Goal: Find specific page/section: Find specific page/section

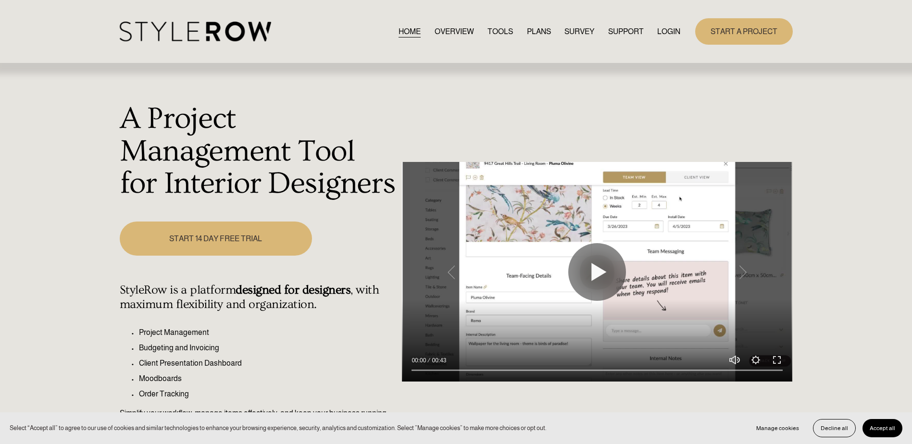
click at [671, 31] on link "LOGIN" at bounding box center [668, 31] width 23 height 13
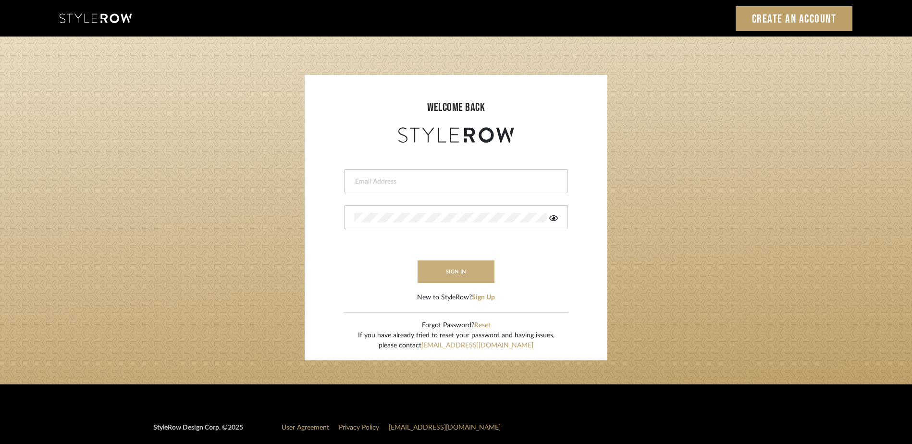
type input "ashley@seacreativestudio.com"
click at [446, 267] on button "sign in" at bounding box center [456, 272] width 77 height 23
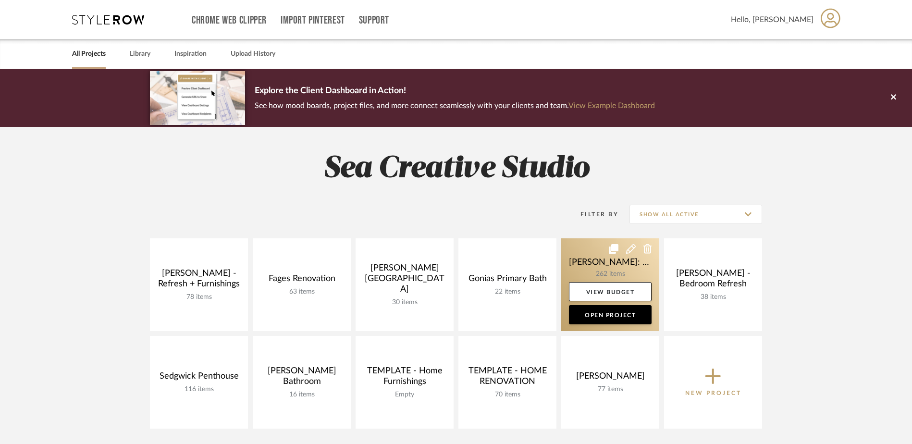
scroll to position [48, 0]
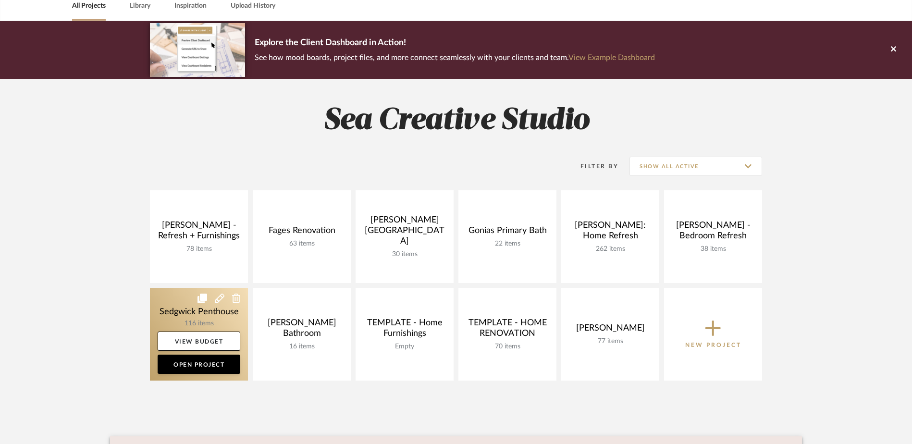
click at [202, 317] on link at bounding box center [199, 334] width 98 height 93
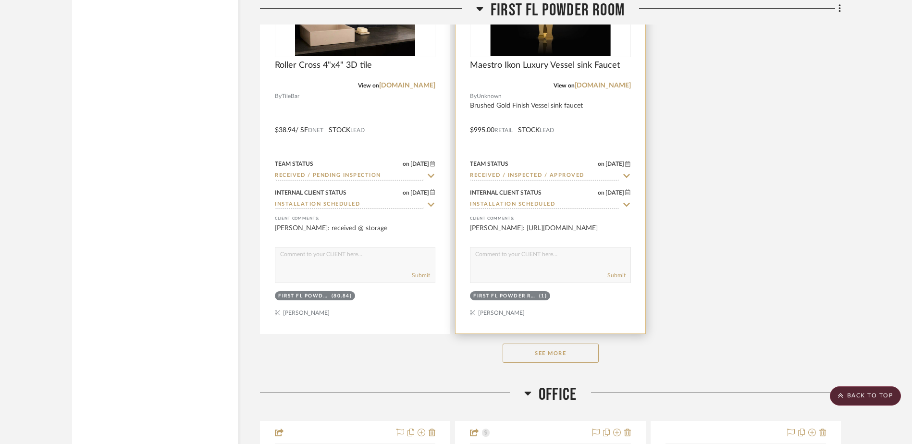
scroll to position [3220, 0]
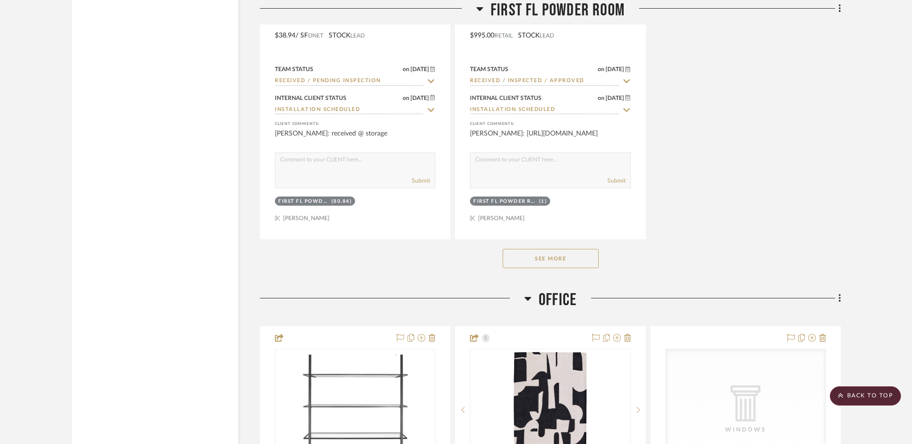
click at [558, 255] on button "See More" at bounding box center [551, 258] width 96 height 19
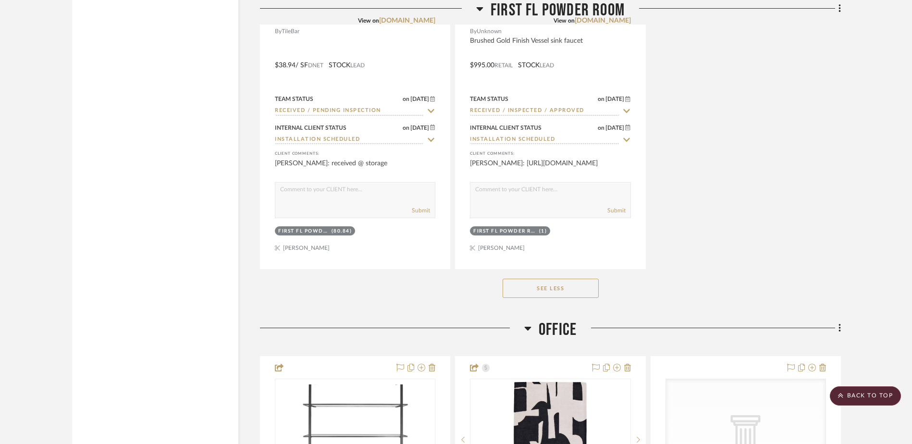
scroll to position [3317, 0]
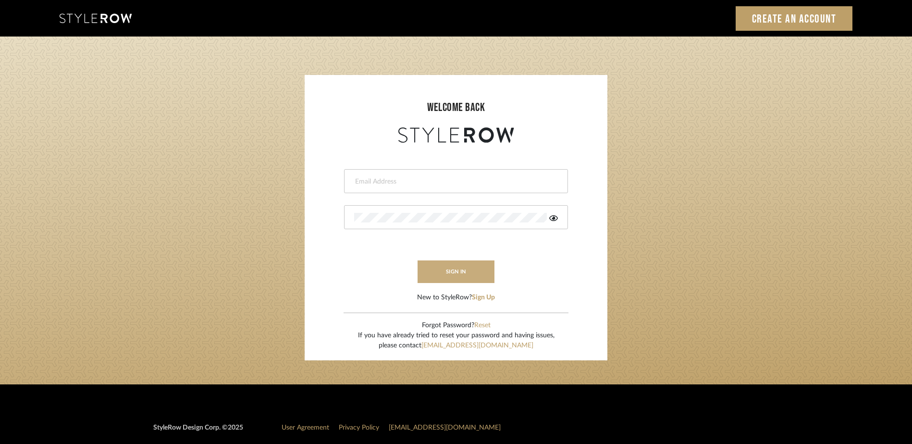
type input "[PERSON_NAME][EMAIL_ADDRESS][DOMAIN_NAME]"
click at [440, 273] on button "sign in" at bounding box center [456, 272] width 77 height 23
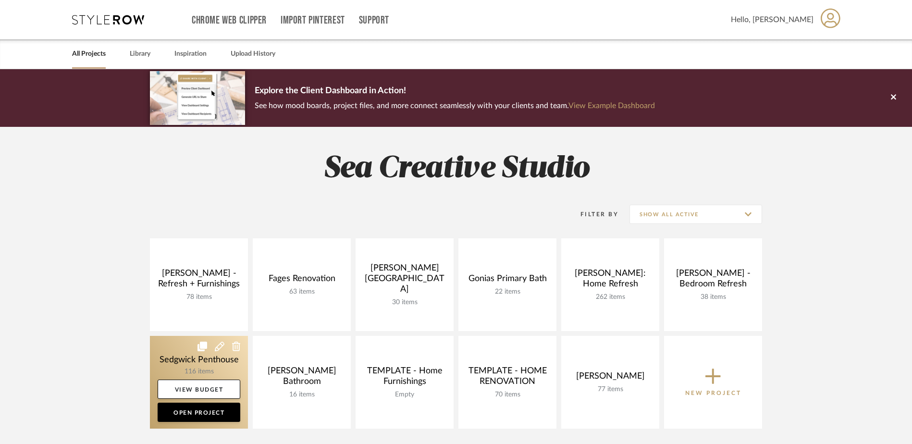
click at [172, 364] on link at bounding box center [199, 382] width 98 height 93
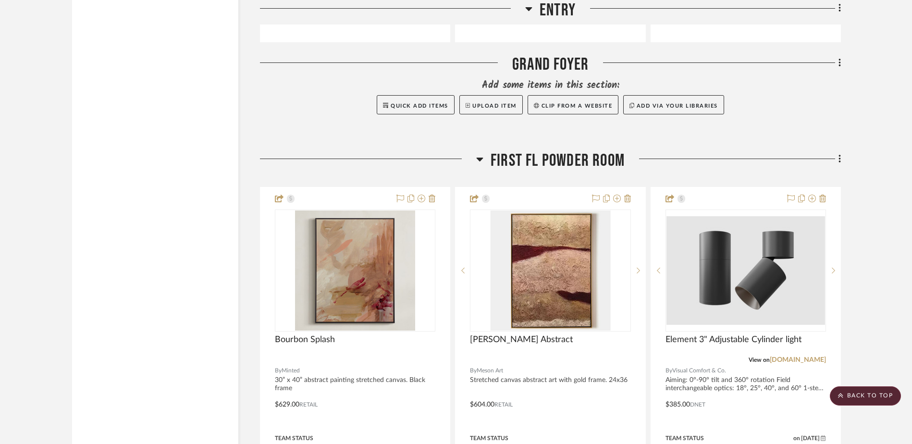
scroll to position [2067, 0]
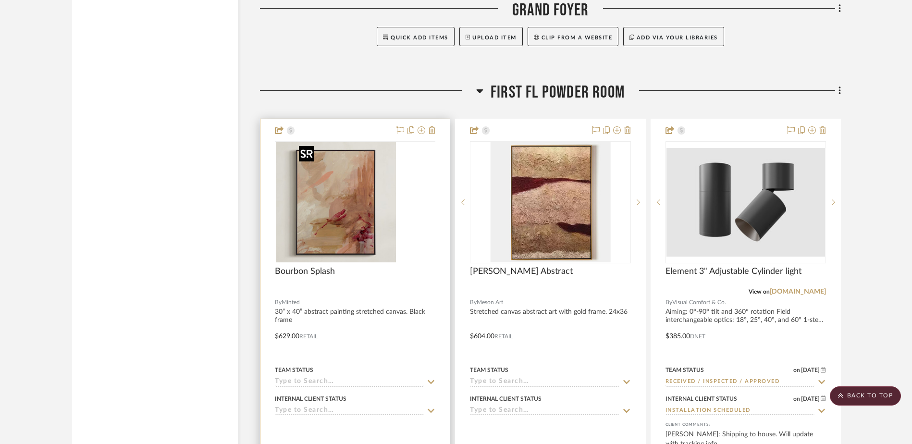
click at [0, 0] on img at bounding box center [0, 0] width 0 height 0
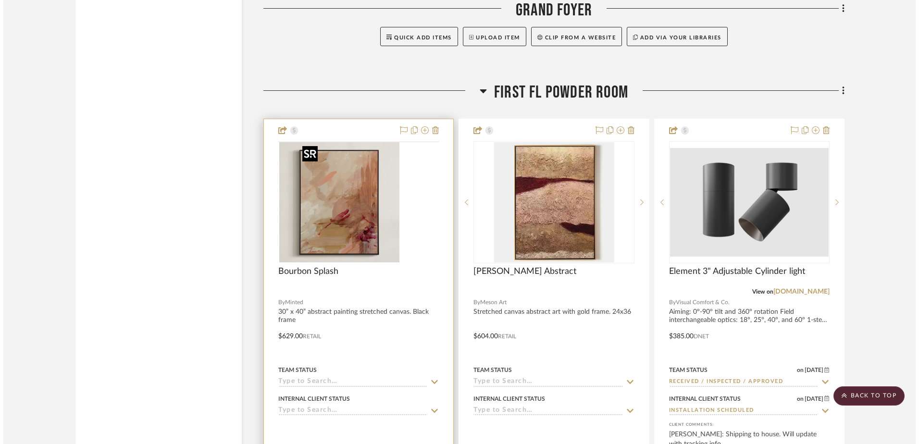
scroll to position [0, 0]
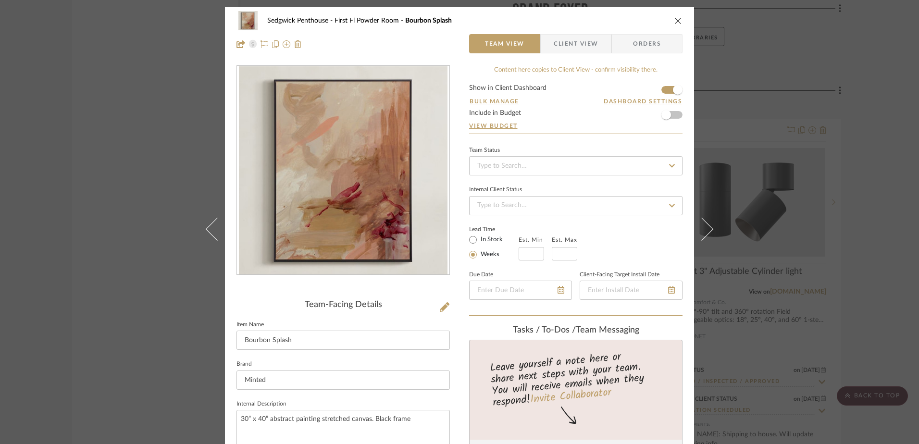
click at [678, 20] on icon "close" at bounding box center [678, 21] width 8 height 8
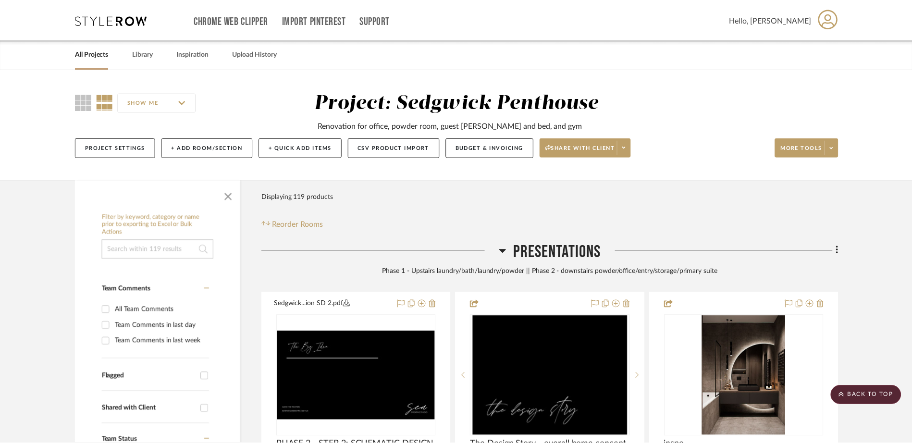
scroll to position [2067, 0]
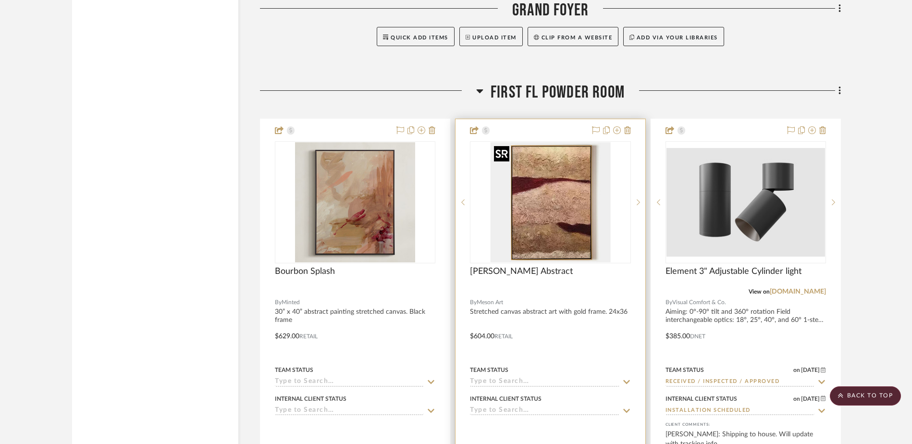
click at [583, 185] on img "0" at bounding box center [550, 202] width 120 height 120
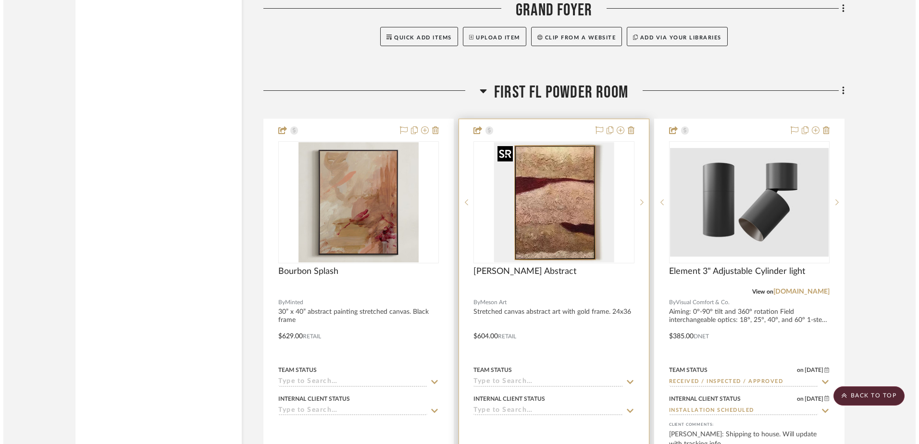
scroll to position [0, 0]
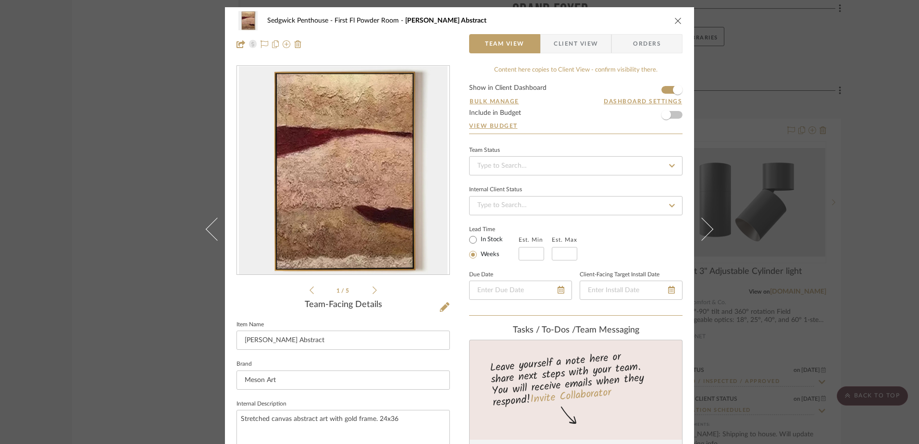
click at [670, 15] on div "Sedgwick Penthouse First Fl Powder Room Wabi Sabi Abstract" at bounding box center [459, 20] width 446 height 19
click at [676, 19] on icon "close" at bounding box center [678, 21] width 8 height 8
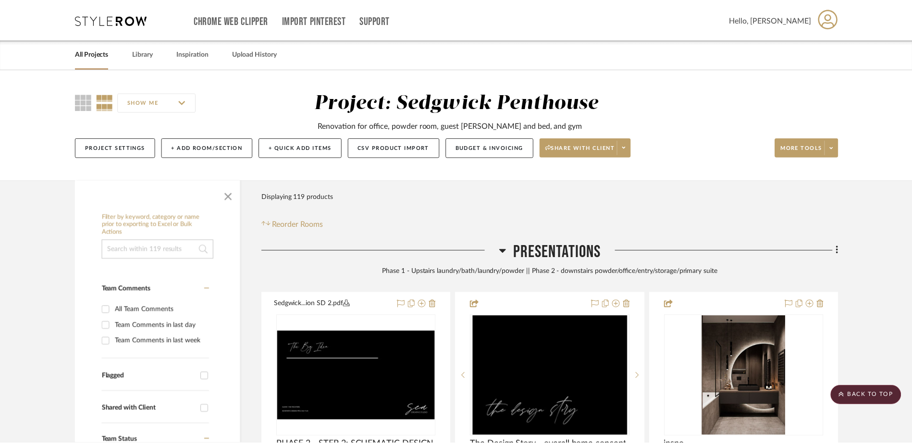
scroll to position [2067, 0]
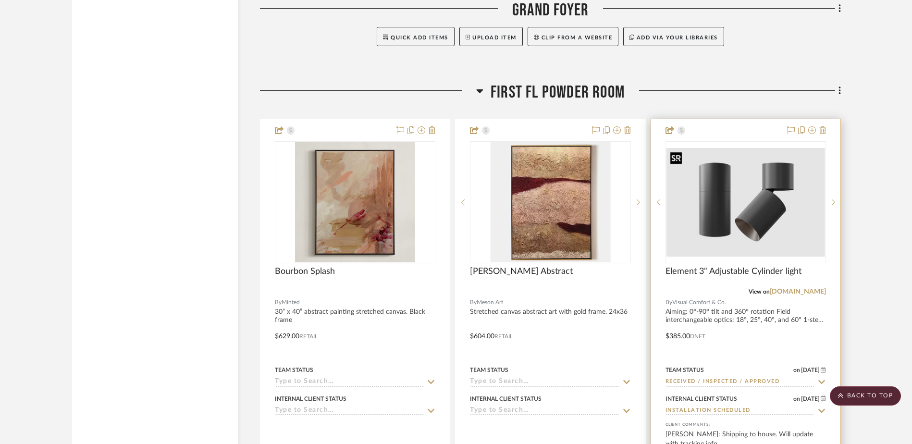
click at [0, 0] on img at bounding box center [0, 0] width 0 height 0
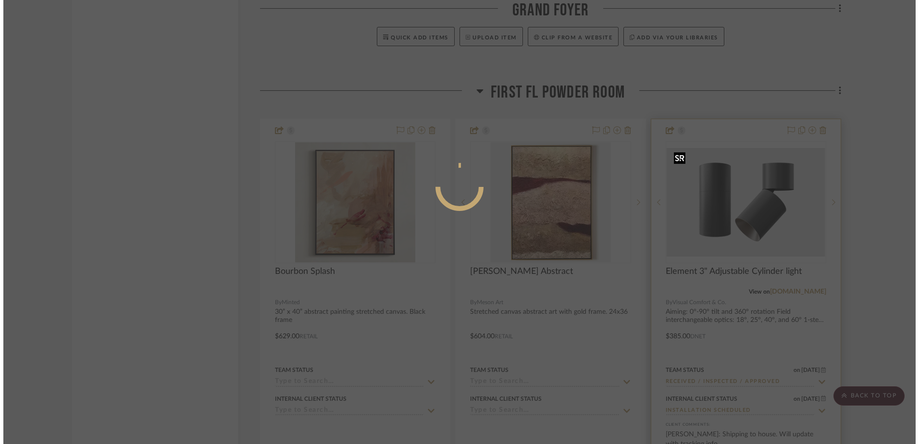
scroll to position [0, 0]
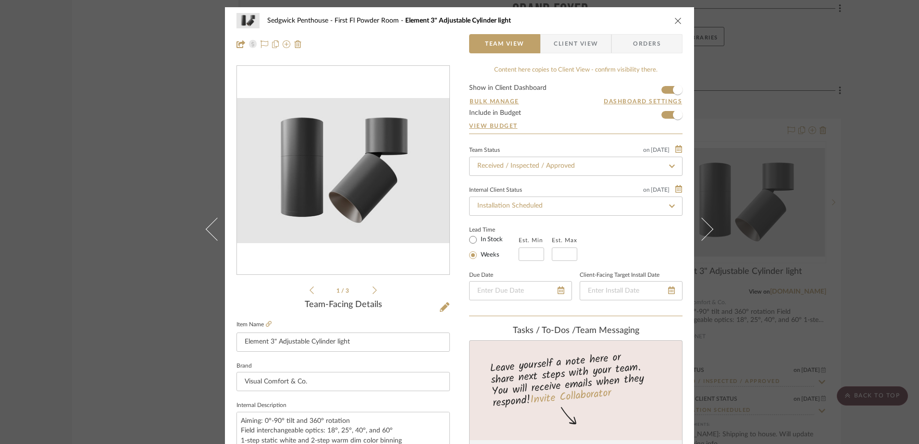
click at [373, 287] on icon at bounding box center [375, 290] width 4 height 9
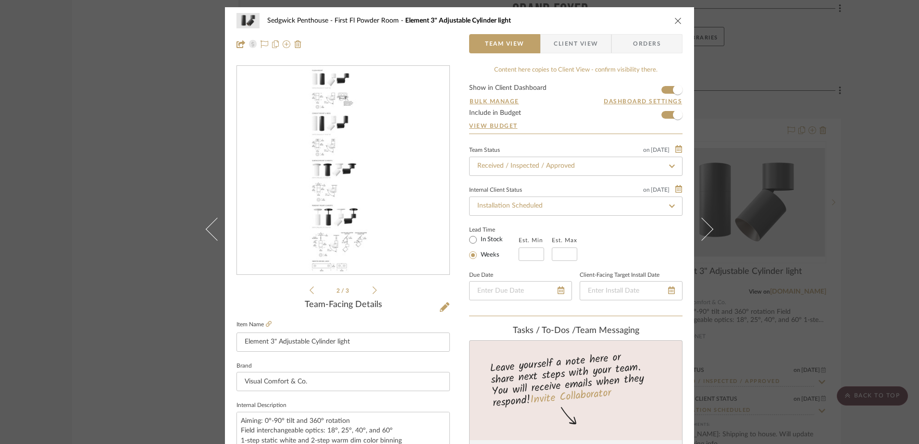
click at [373, 287] on icon at bounding box center [375, 290] width 4 height 9
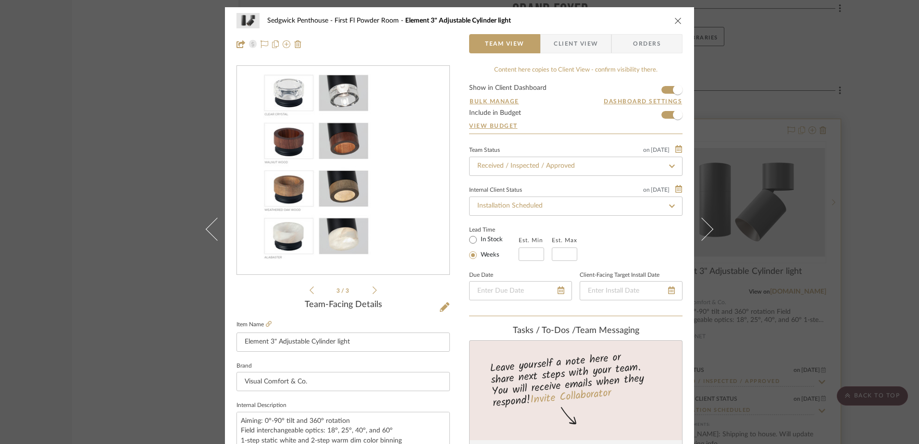
drag, startPoint x: 673, startPoint y: 18, endPoint x: 798, endPoint y: 126, distance: 166.0
click at [674, 18] on icon "close" at bounding box center [678, 21] width 8 height 8
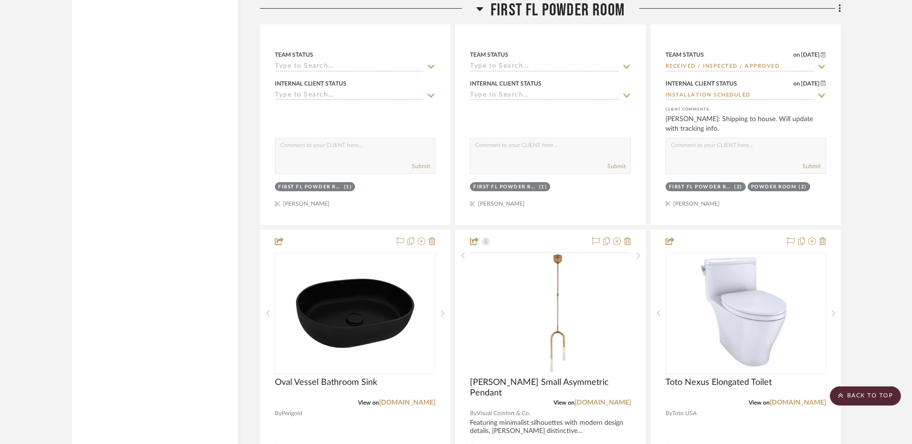
scroll to position [2355, 0]
